Goal: Book appointment/travel/reservation

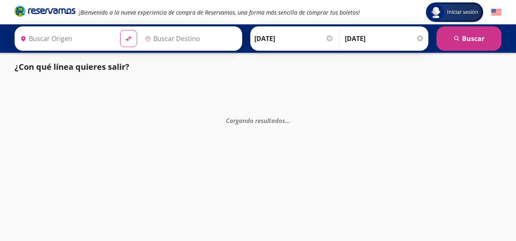
type input "[GEOGRAPHIC_DATA], [GEOGRAPHIC_DATA]"
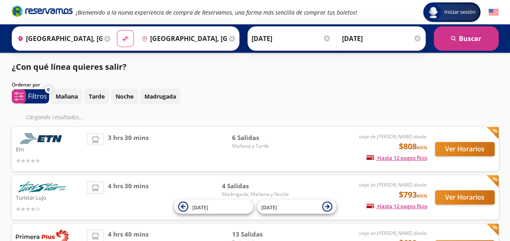
click at [229, 38] on icon at bounding box center [232, 39] width 6 height 6
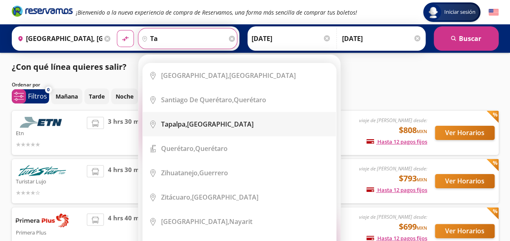
click at [218, 120] on div "[GEOGRAPHIC_DATA], [GEOGRAPHIC_DATA]" at bounding box center [245, 124] width 169 height 9
type input "[GEOGRAPHIC_DATA], [GEOGRAPHIC_DATA]"
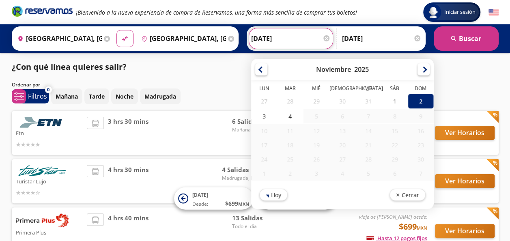
click at [301, 33] on input "[DATE]" at bounding box center [291, 38] width 80 height 20
click at [256, 71] on div at bounding box center [261, 68] width 12 height 12
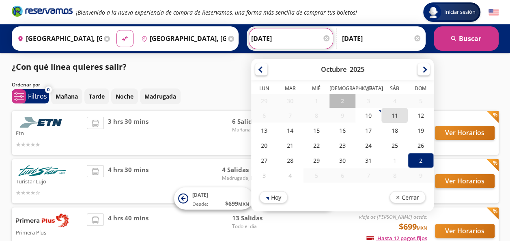
click at [391, 119] on div "11" at bounding box center [394, 115] width 26 height 15
type input "[DATE]"
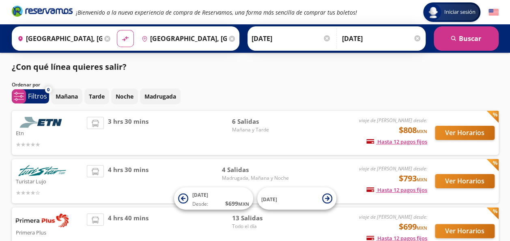
click at [357, 39] on input "[DATE]" at bounding box center [382, 38] width 80 height 20
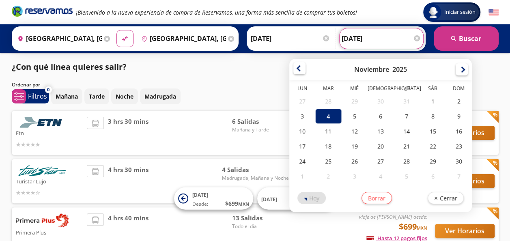
click at [293, 69] on div at bounding box center [299, 68] width 12 height 12
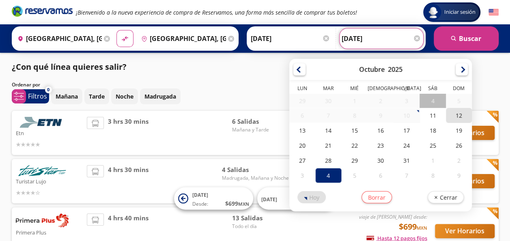
click at [447, 118] on div "12" at bounding box center [459, 115] width 26 height 15
type input "[DATE]"
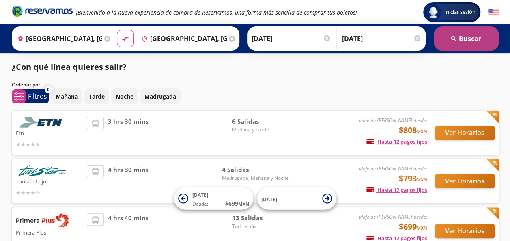
click at [461, 41] on button "search [GEOGRAPHIC_DATA]" at bounding box center [466, 38] width 65 height 24
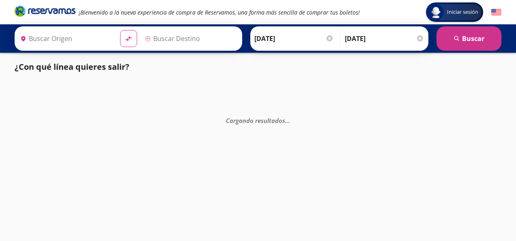
type input "[GEOGRAPHIC_DATA], [GEOGRAPHIC_DATA]"
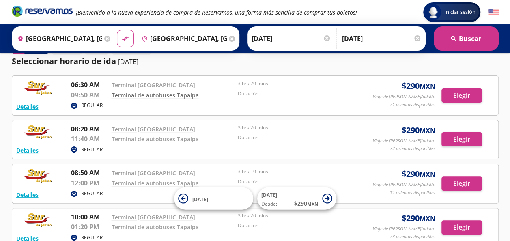
scroll to position [22, 0]
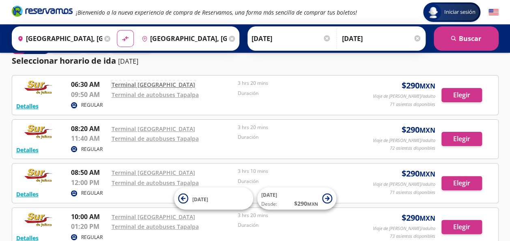
click at [141, 84] on link "Terminal [GEOGRAPHIC_DATA]" at bounding box center [154, 85] width 84 height 8
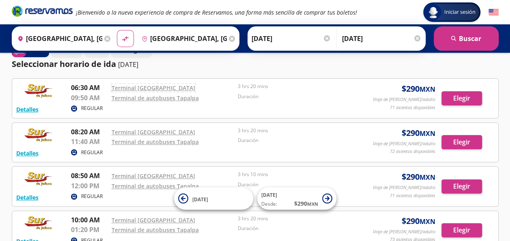
scroll to position [71, 0]
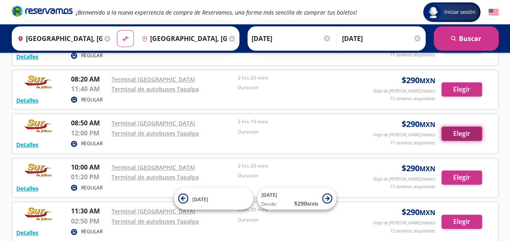
click at [462, 131] on button "Elegir" at bounding box center [461, 134] width 41 height 14
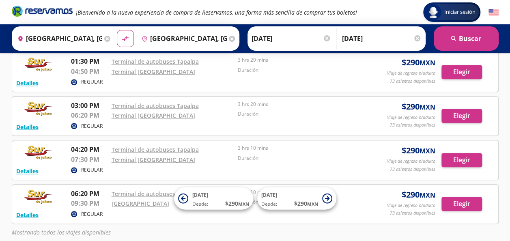
scroll to position [358, 0]
